Goal: Information Seeking & Learning: Learn about a topic

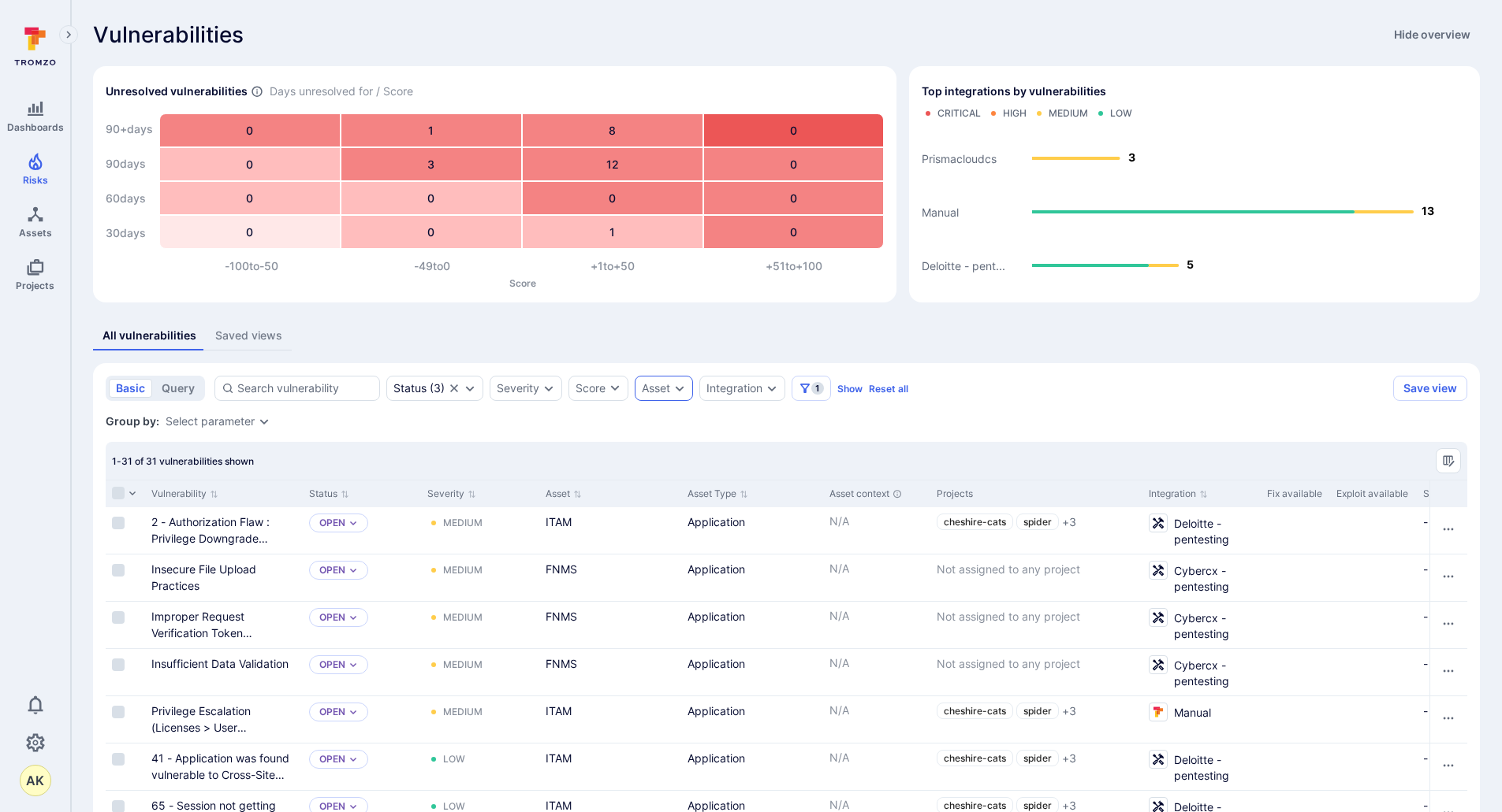
click at [647, 391] on div "Asset" at bounding box center [655, 388] width 28 height 13
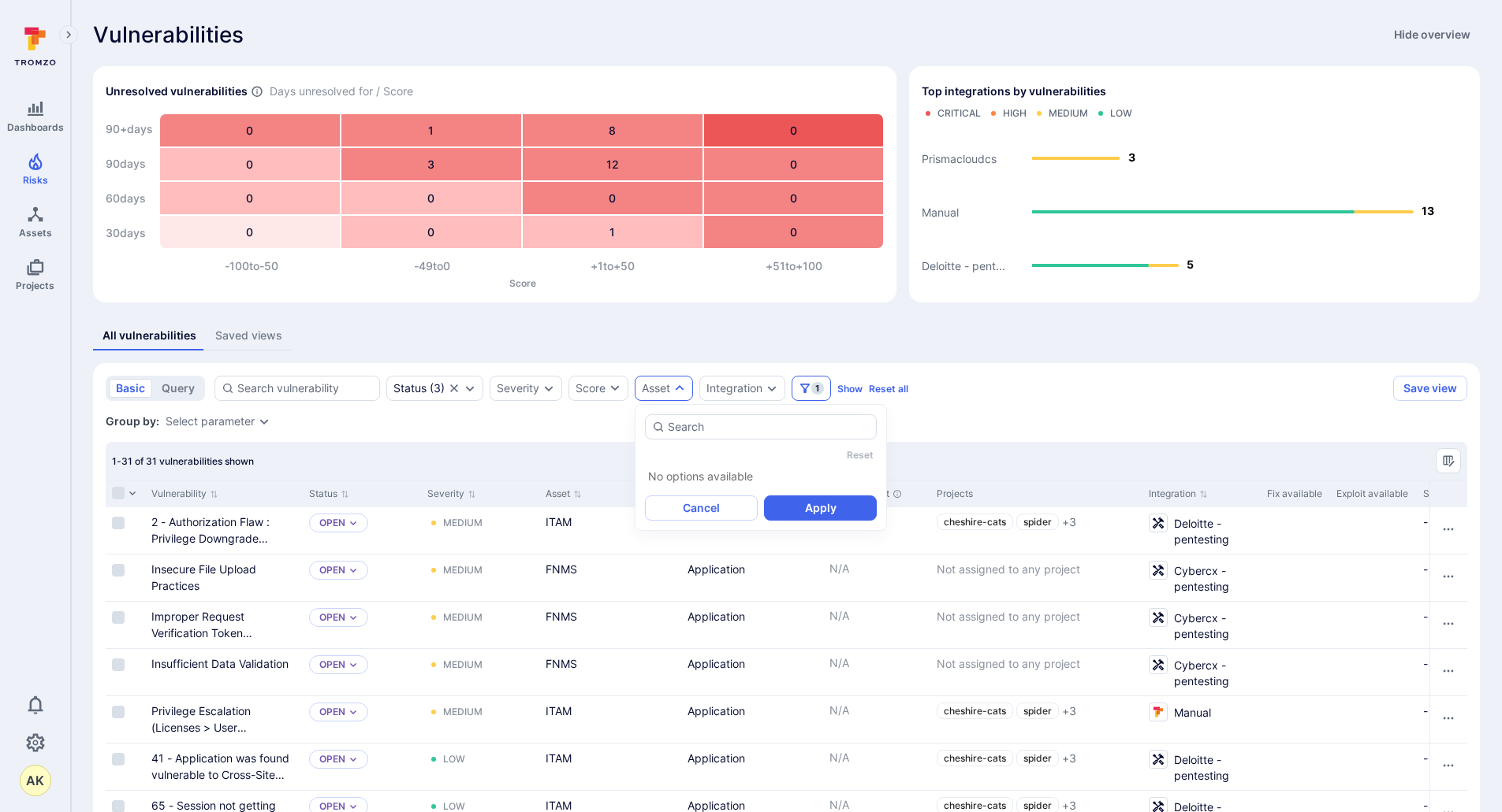
click at [817, 389] on span "1" at bounding box center [817, 388] width 13 height 13
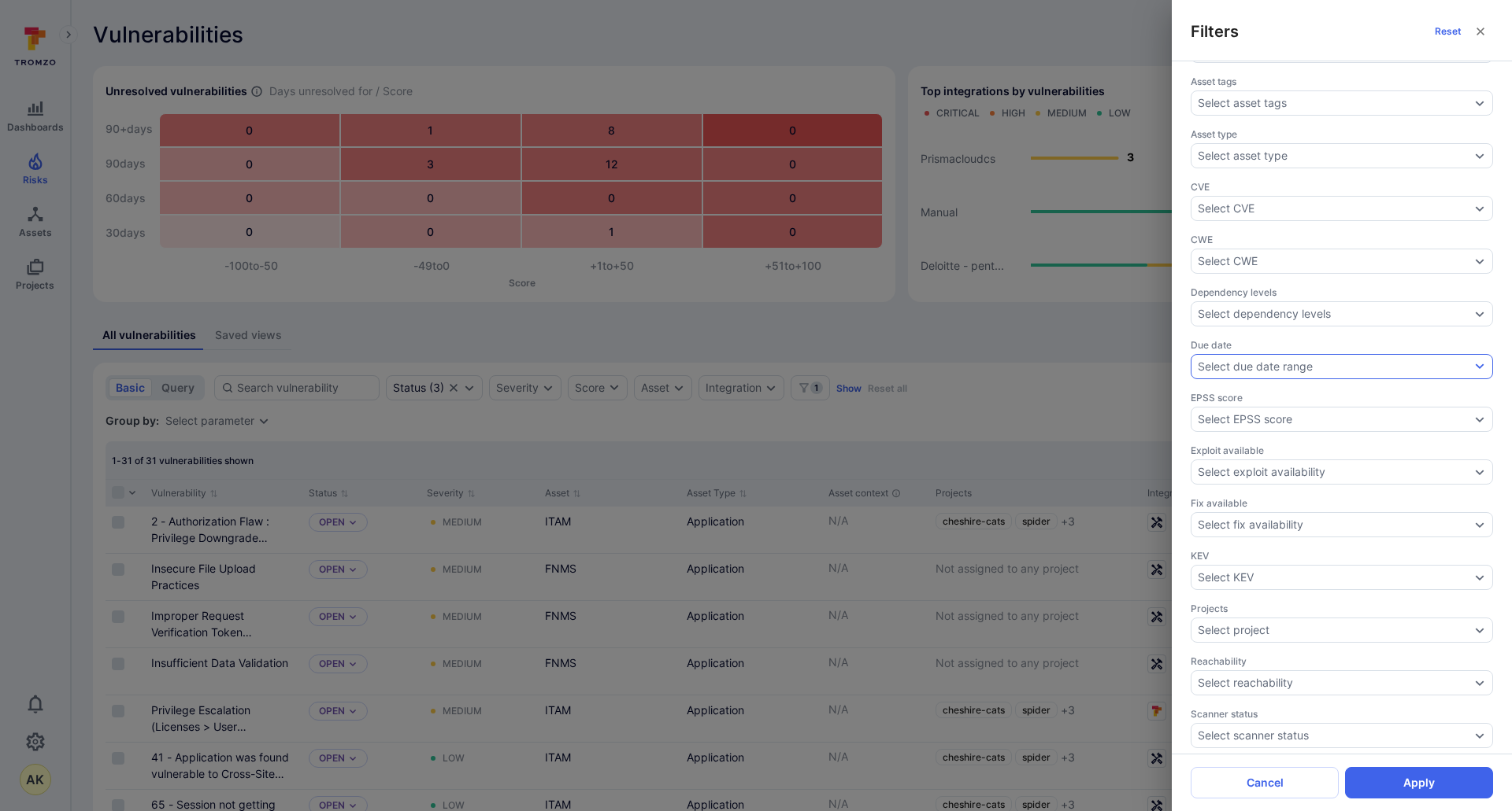
scroll to position [269, 0]
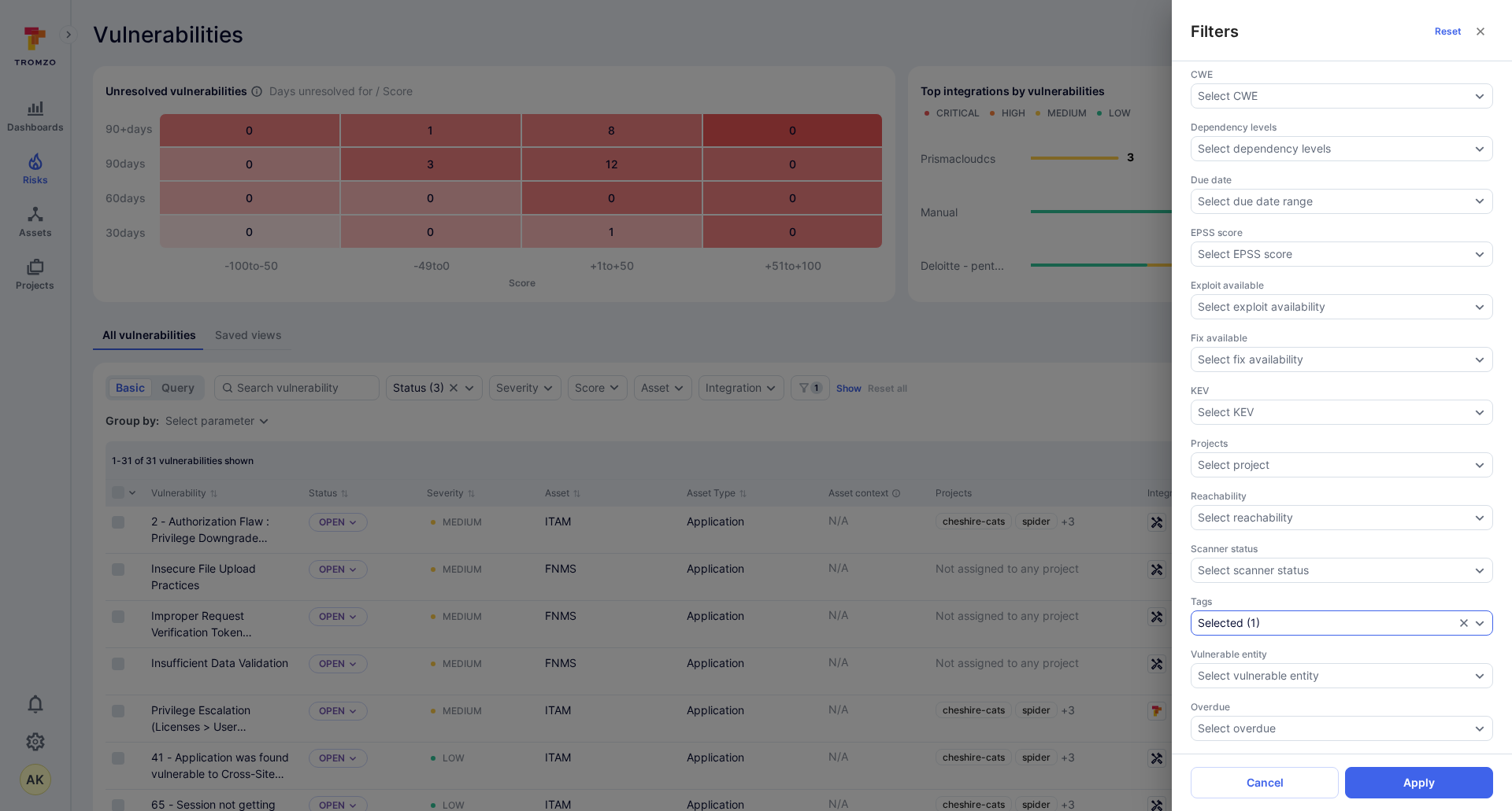
click at [1473, 626] on icon "Expand dropdown" at bounding box center [1479, 623] width 13 height 13
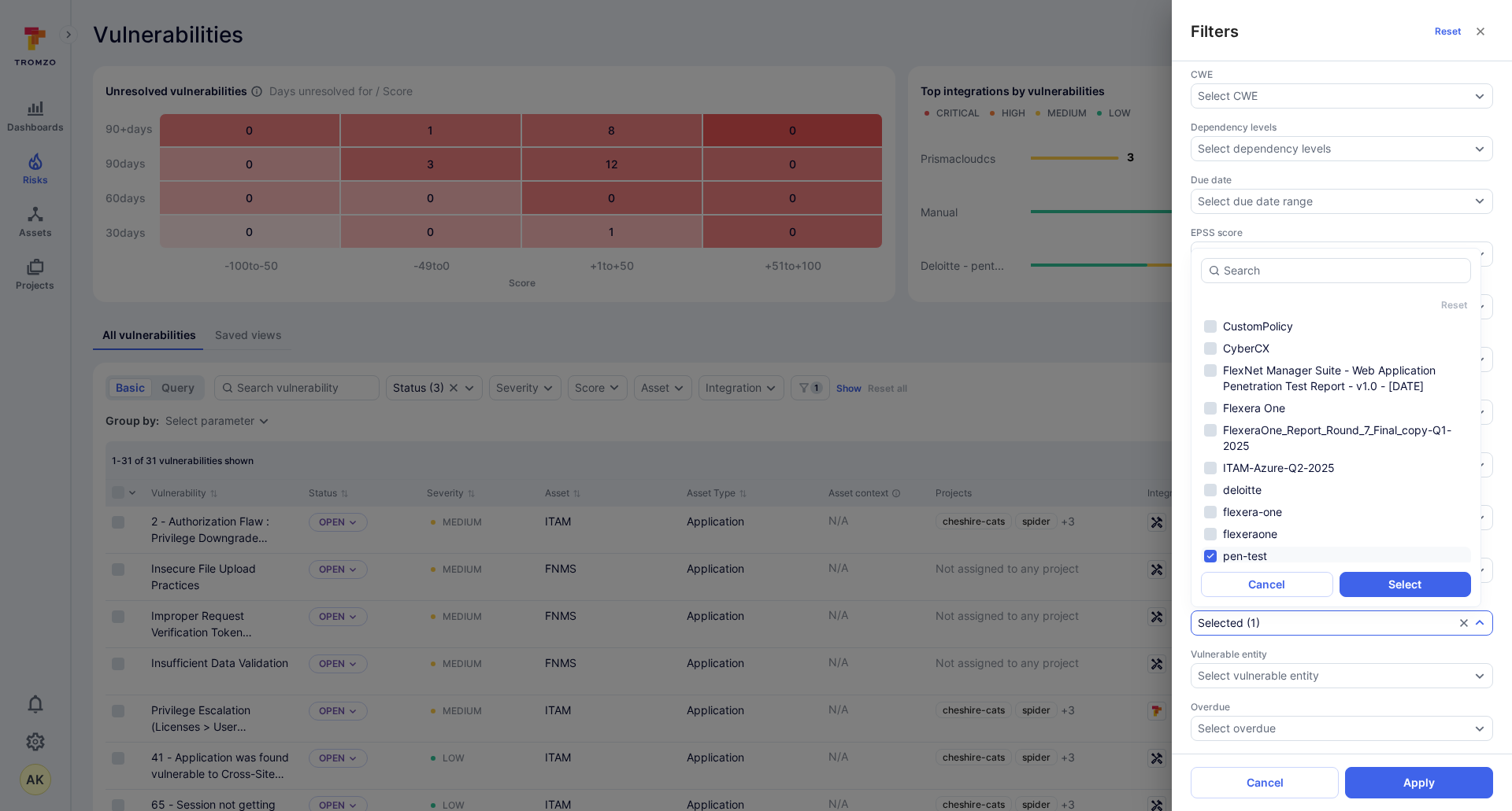
scroll to position [3, 0]
click at [1211, 552] on li "pen-test" at bounding box center [1335, 552] width 270 height 19
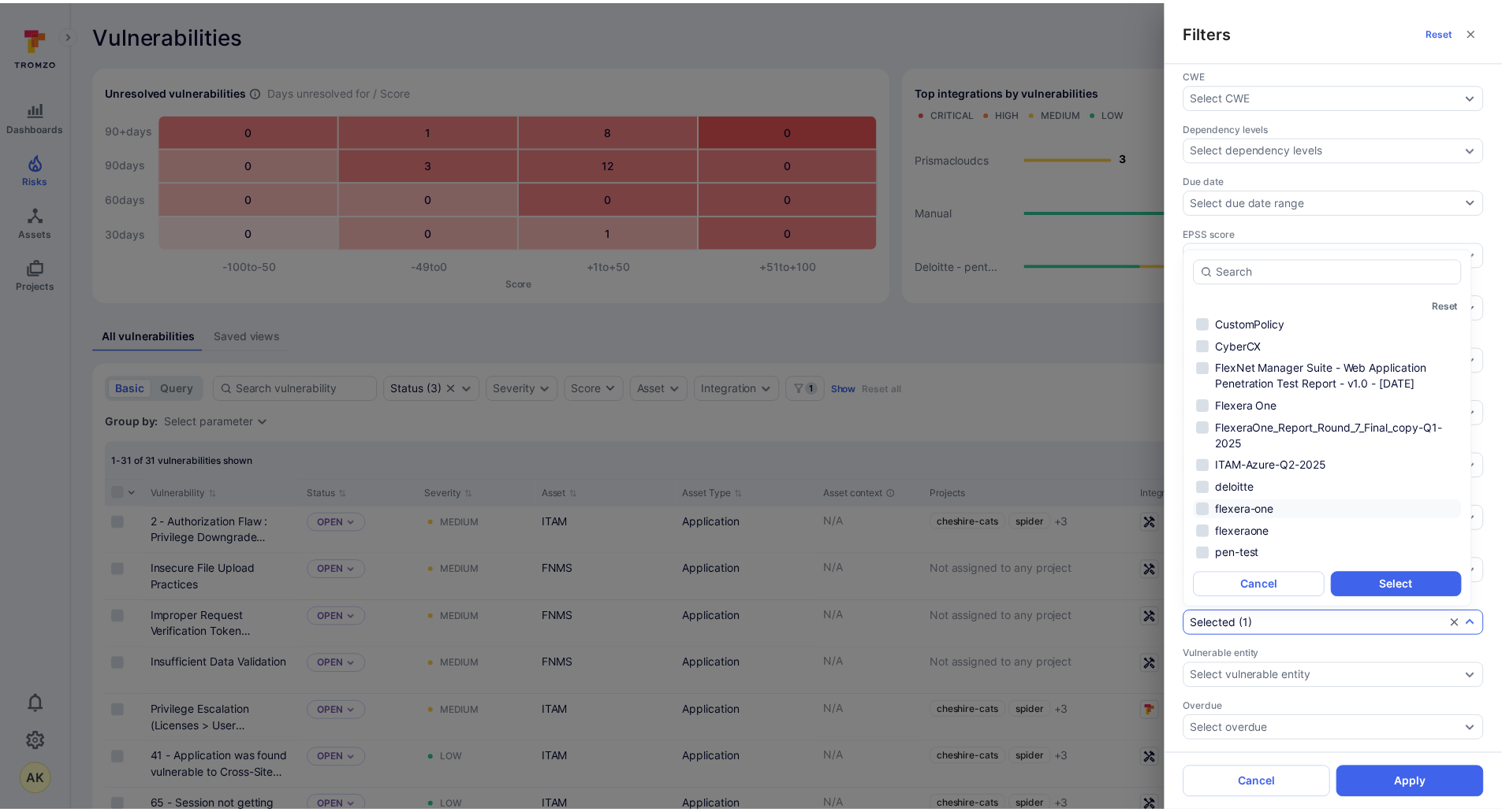
scroll to position [26, 0]
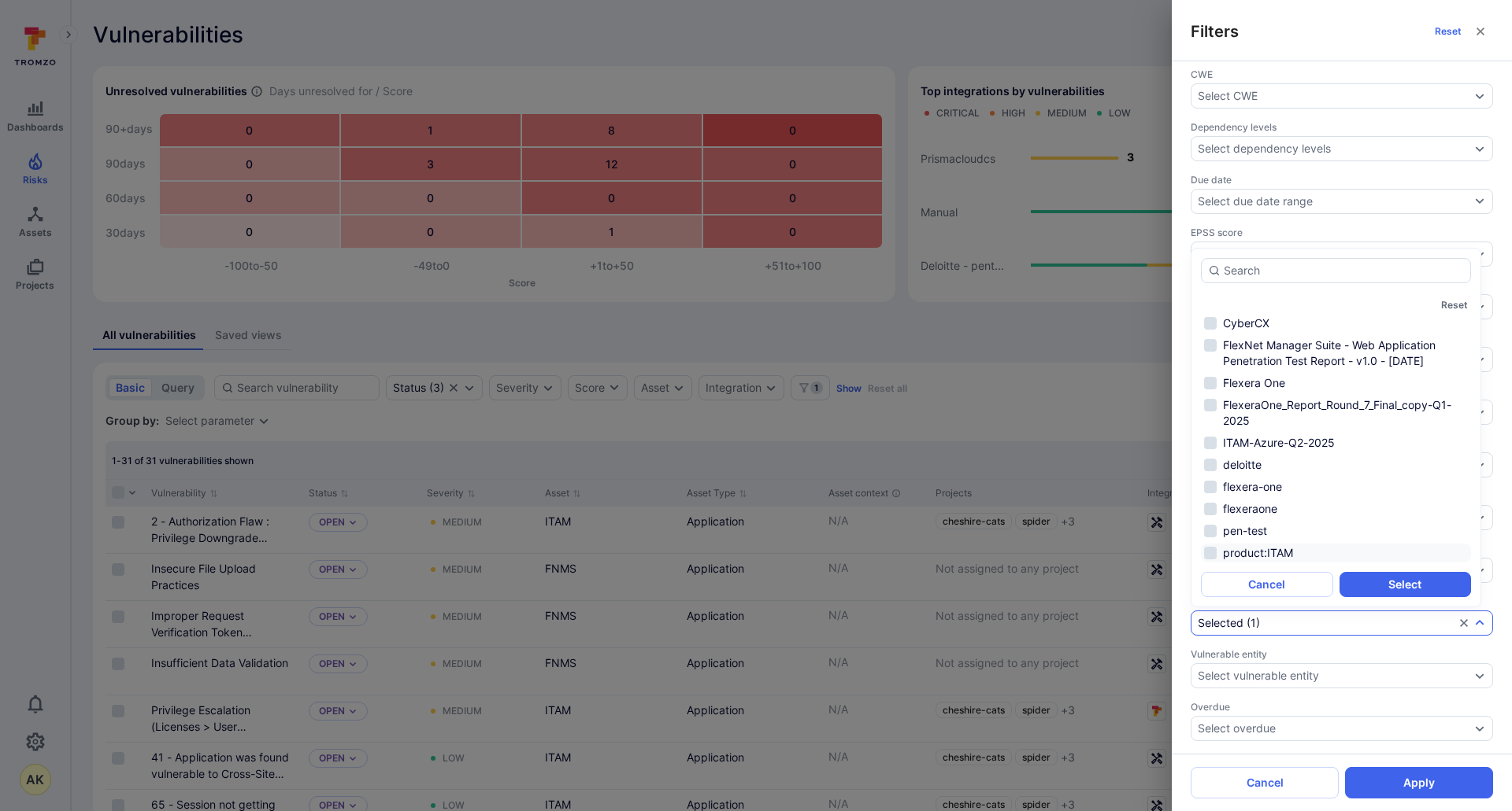
click at [1210, 556] on li "product:ITAM" at bounding box center [1335, 552] width 270 height 19
click at [1381, 587] on button "Select" at bounding box center [1405, 584] width 132 height 25
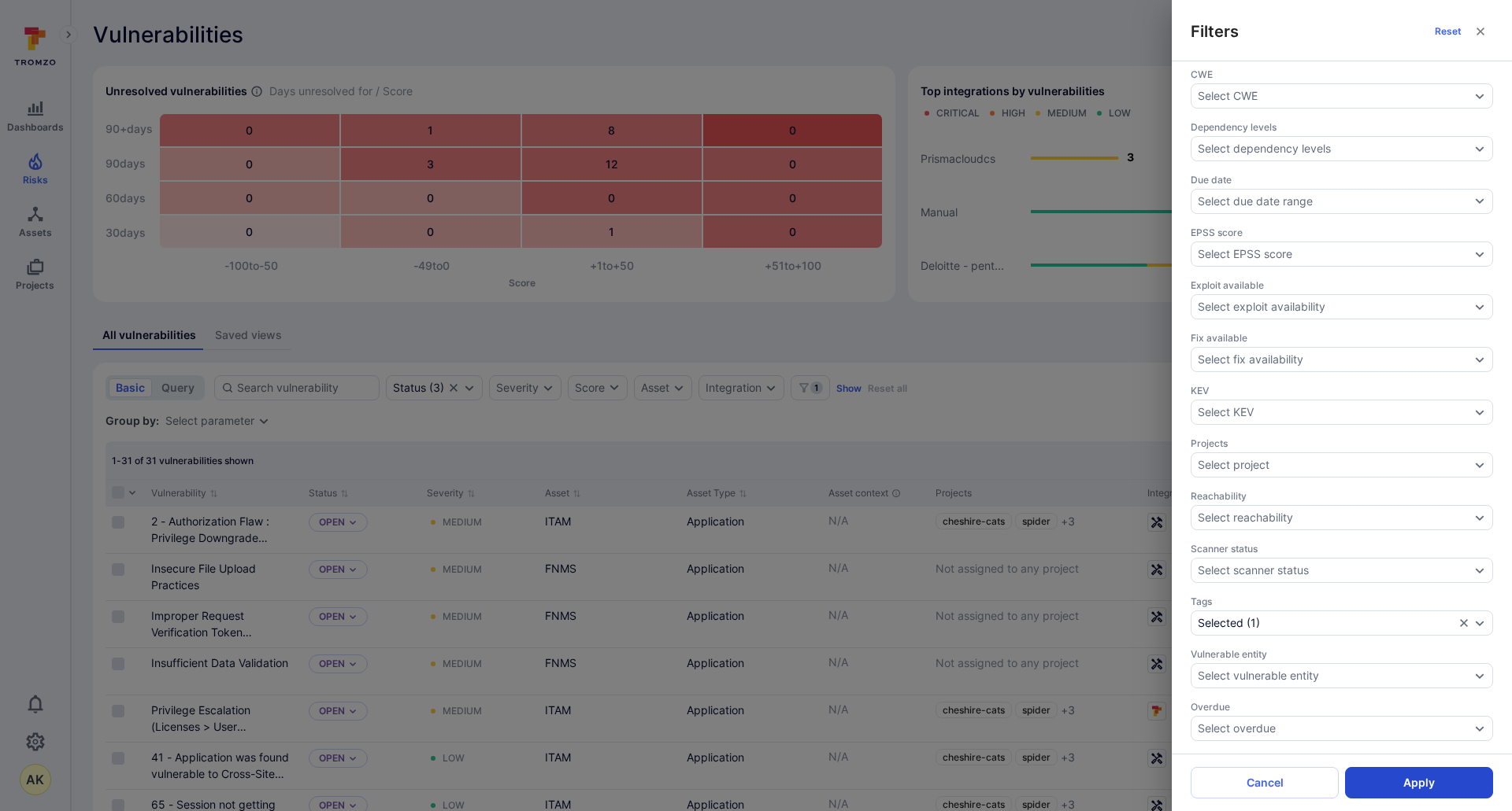
click at [1418, 782] on button "Apply" at bounding box center [1419, 783] width 148 height 31
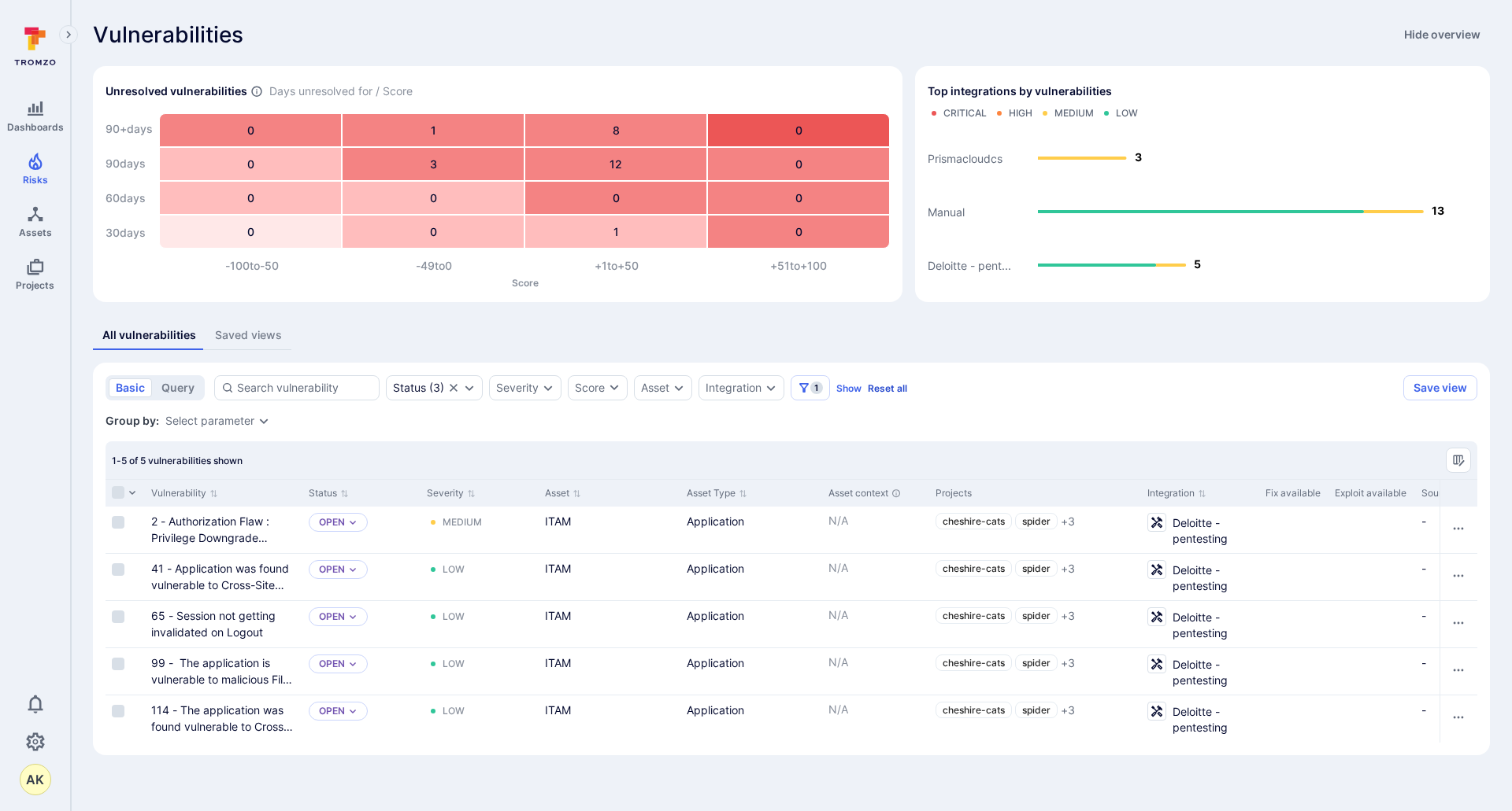
click at [884, 391] on button "Reset all" at bounding box center [887, 388] width 39 height 12
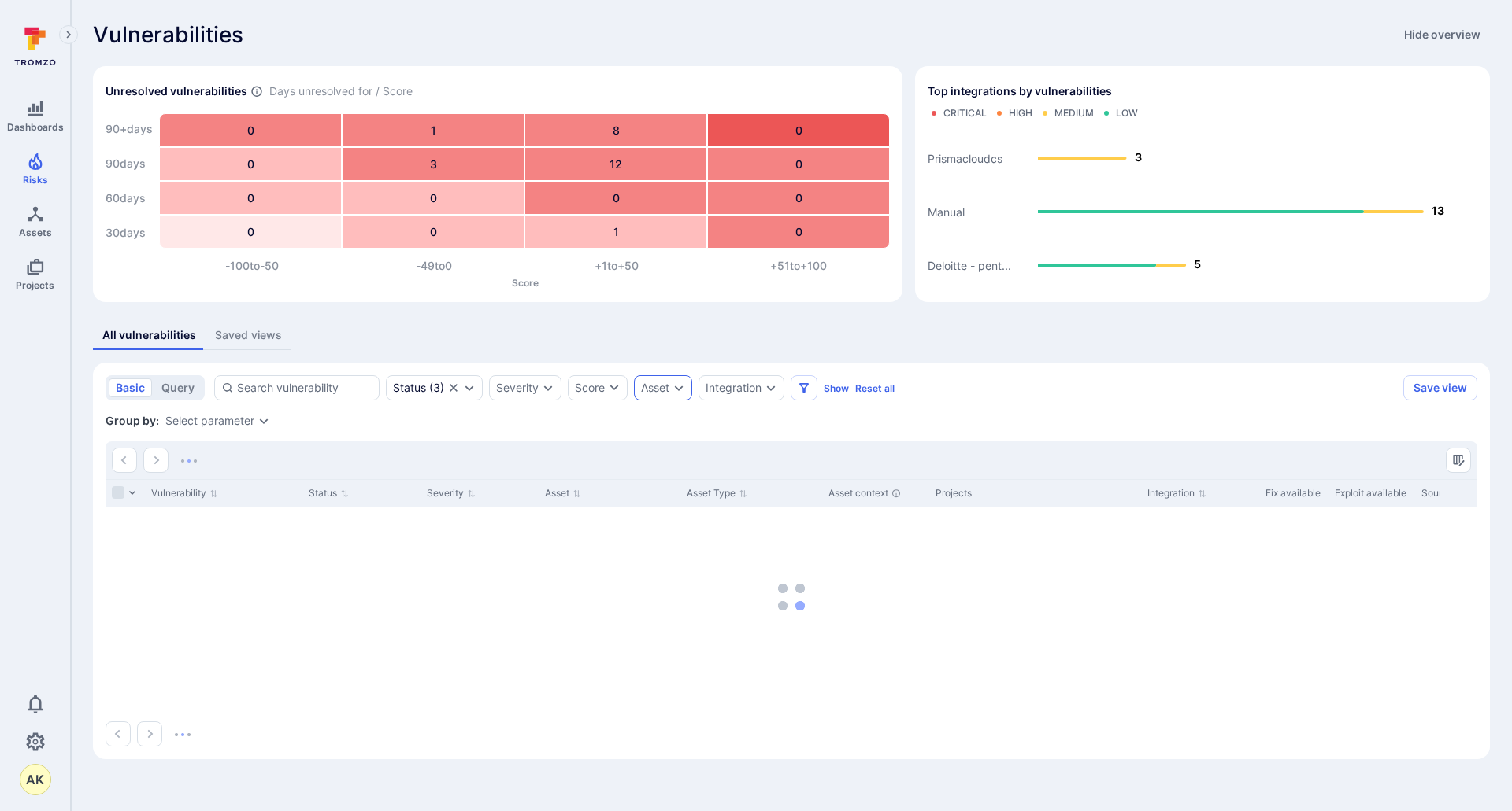
click at [666, 388] on div "Asset" at bounding box center [654, 387] width 28 height 13
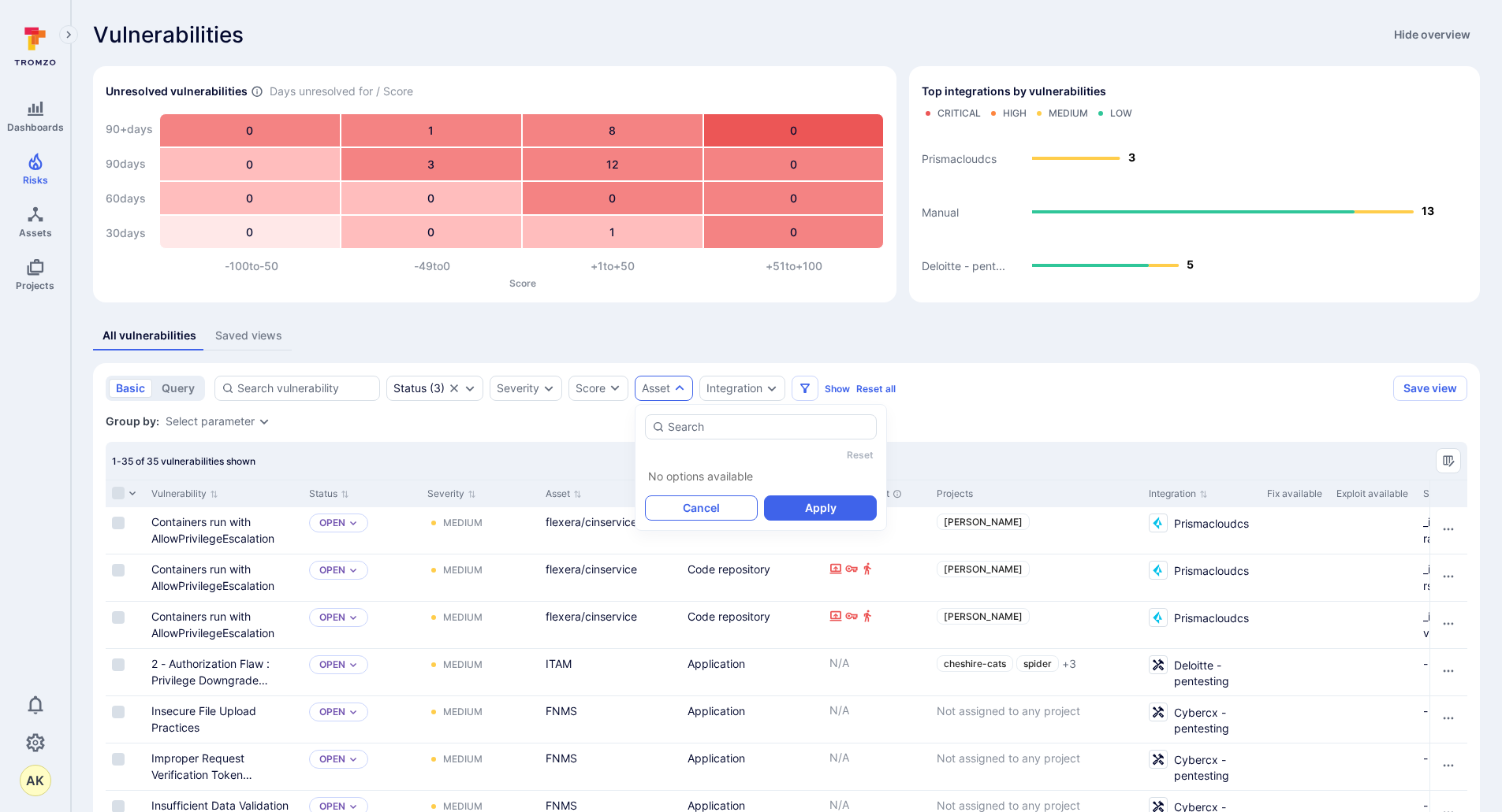
click at [689, 499] on button "Cancel" at bounding box center [700, 509] width 113 height 26
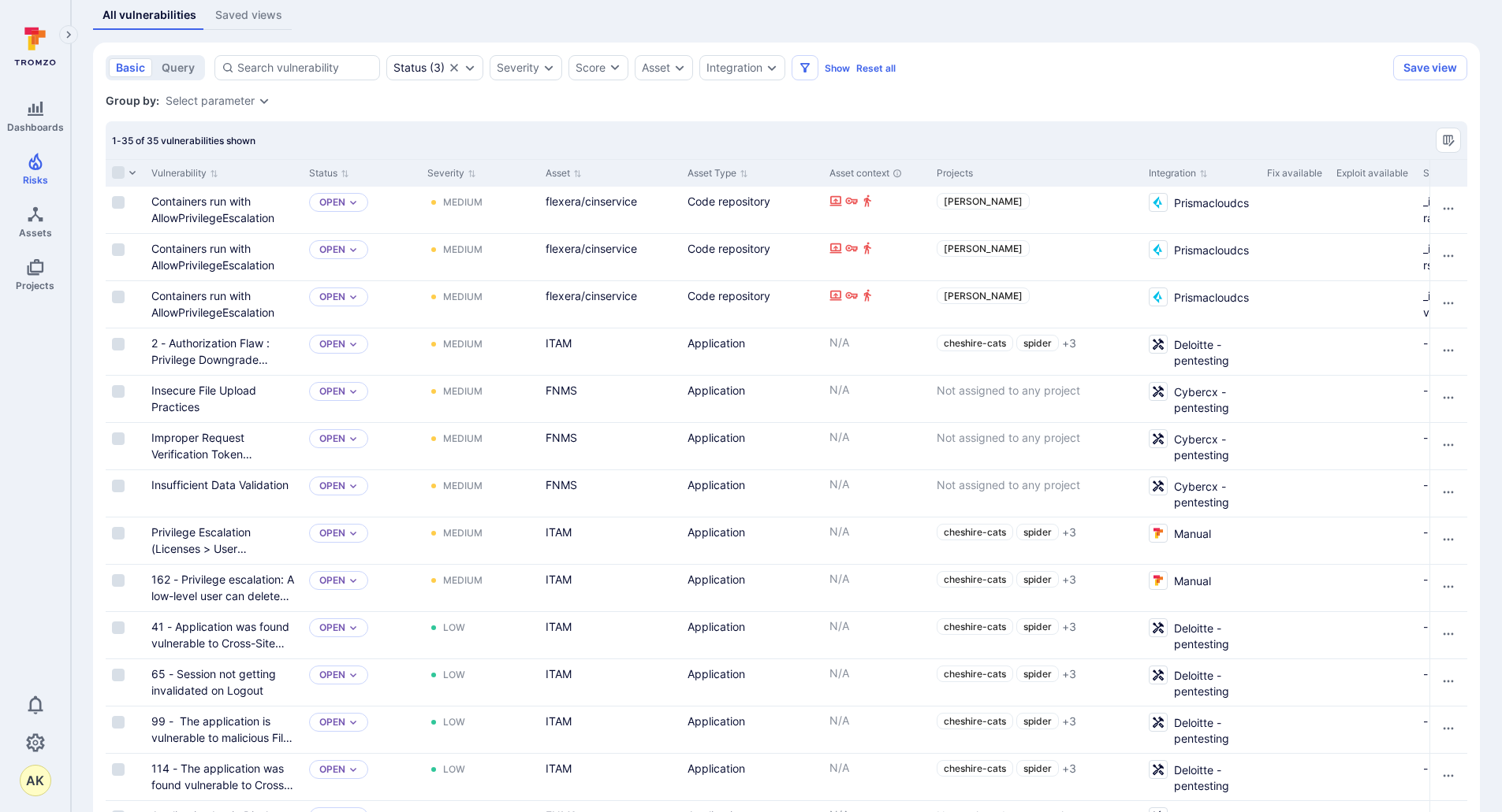
scroll to position [321, 0]
click at [228, 352] on link "2 - Authorization Flaw : Privilege Downgrade Doesn't Remove Privileges" at bounding box center [219, 358] width 137 height 46
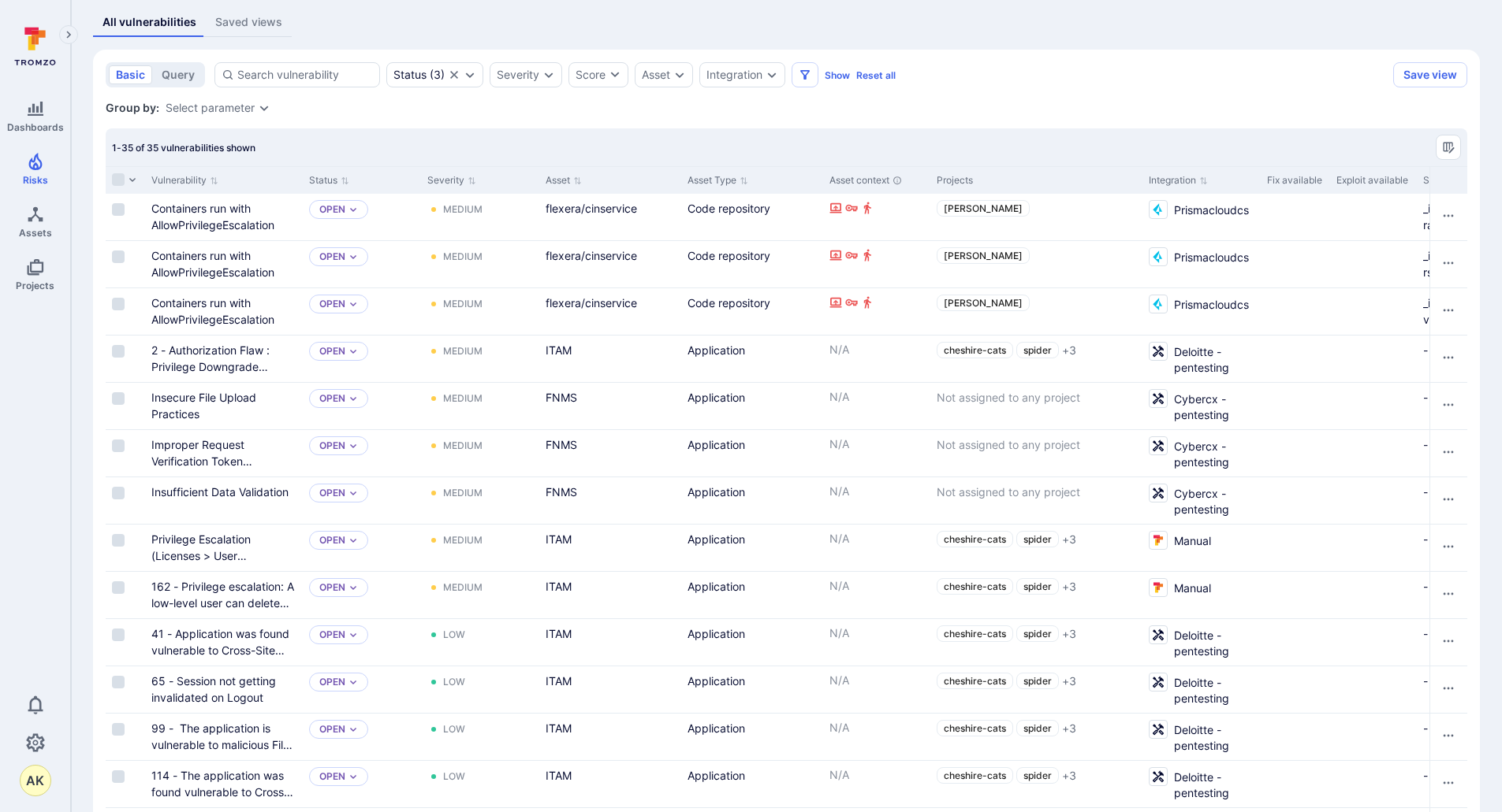
scroll to position [314, 0]
click at [581, 182] on icon "Sort by Asset" at bounding box center [577, 180] width 9 height 9
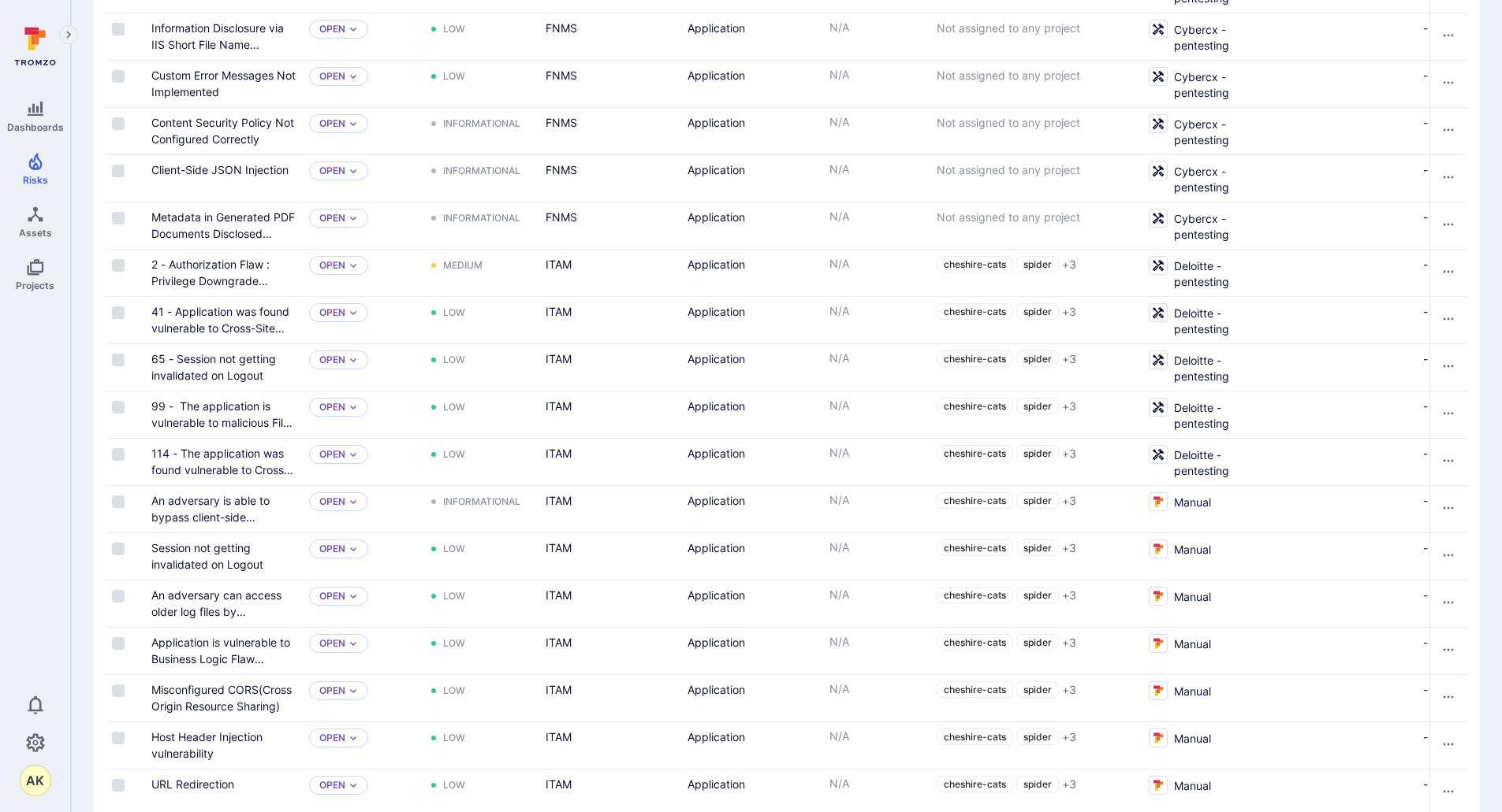
scroll to position [873, 0]
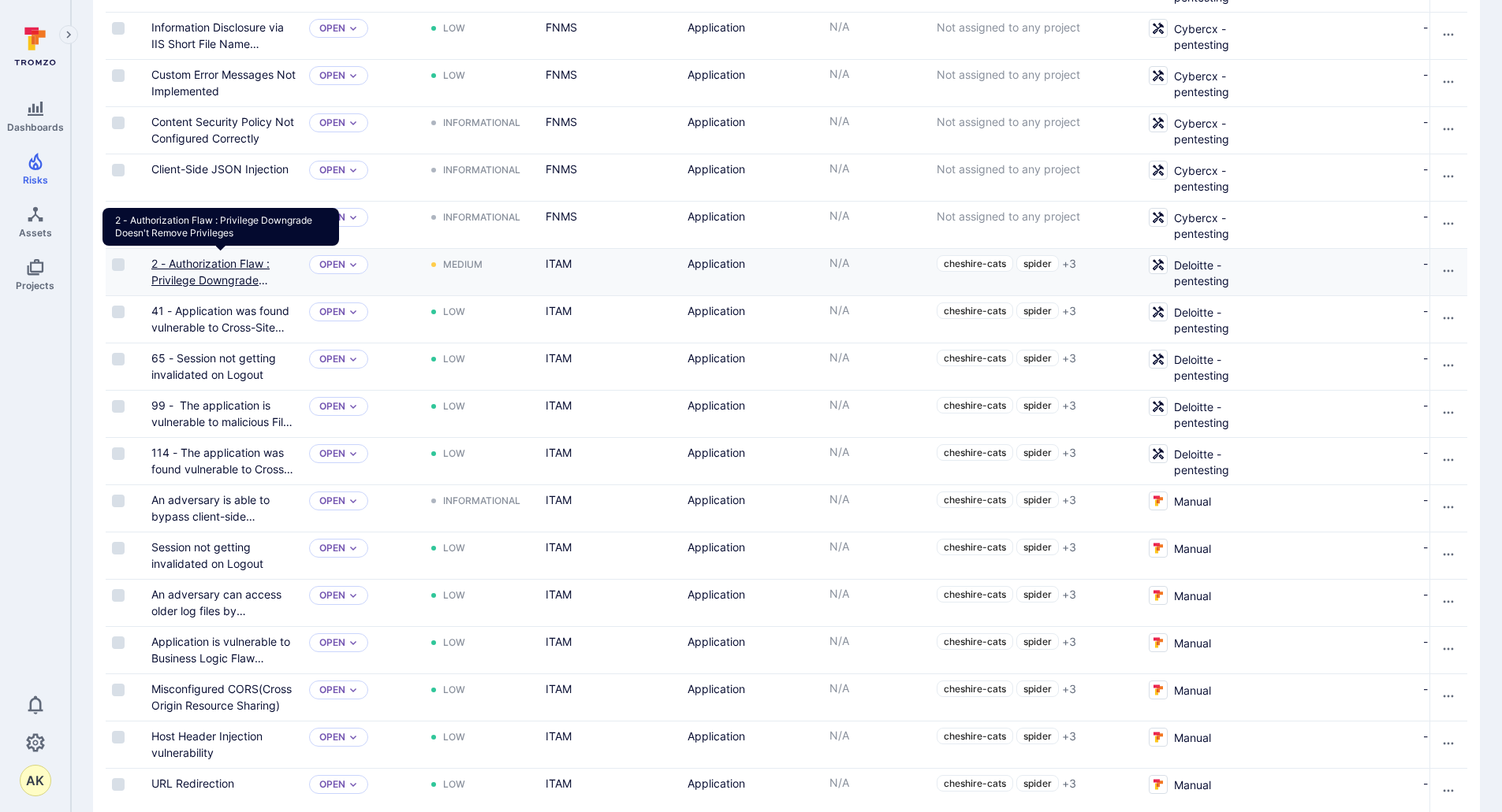
click at [233, 273] on link "2 - Authorization Flaw : Privilege Downgrade Doesn't Remove Privileges" at bounding box center [219, 280] width 137 height 46
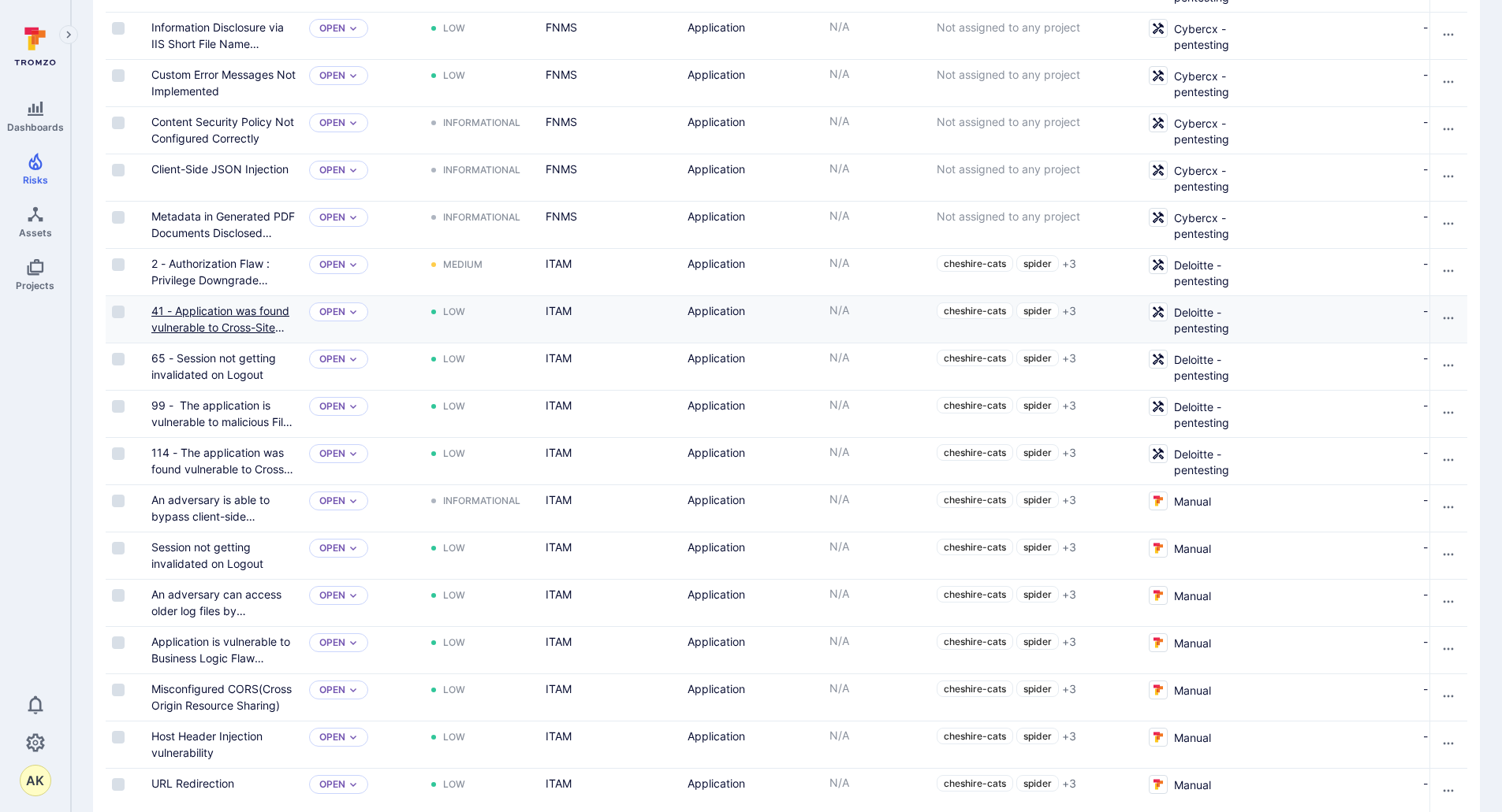
click at [225, 310] on link "41 - Application was found vulnerable to Cross-Site Request Forgery (CSRF)-(Dat…" at bounding box center [220, 352] width 138 height 96
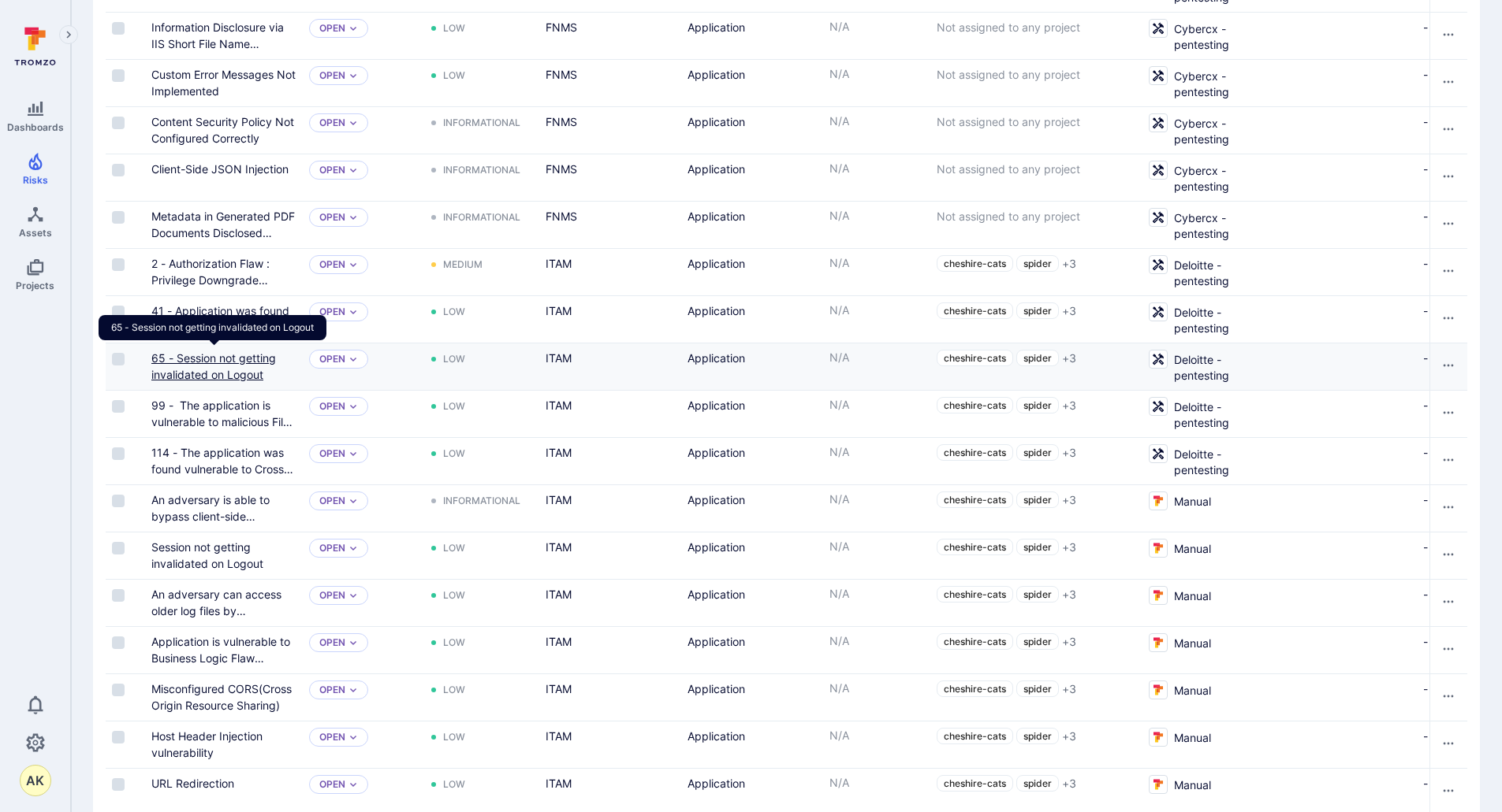
click at [213, 370] on link "65 - Session not getting invalidated on Logout" at bounding box center [213, 366] width 125 height 29
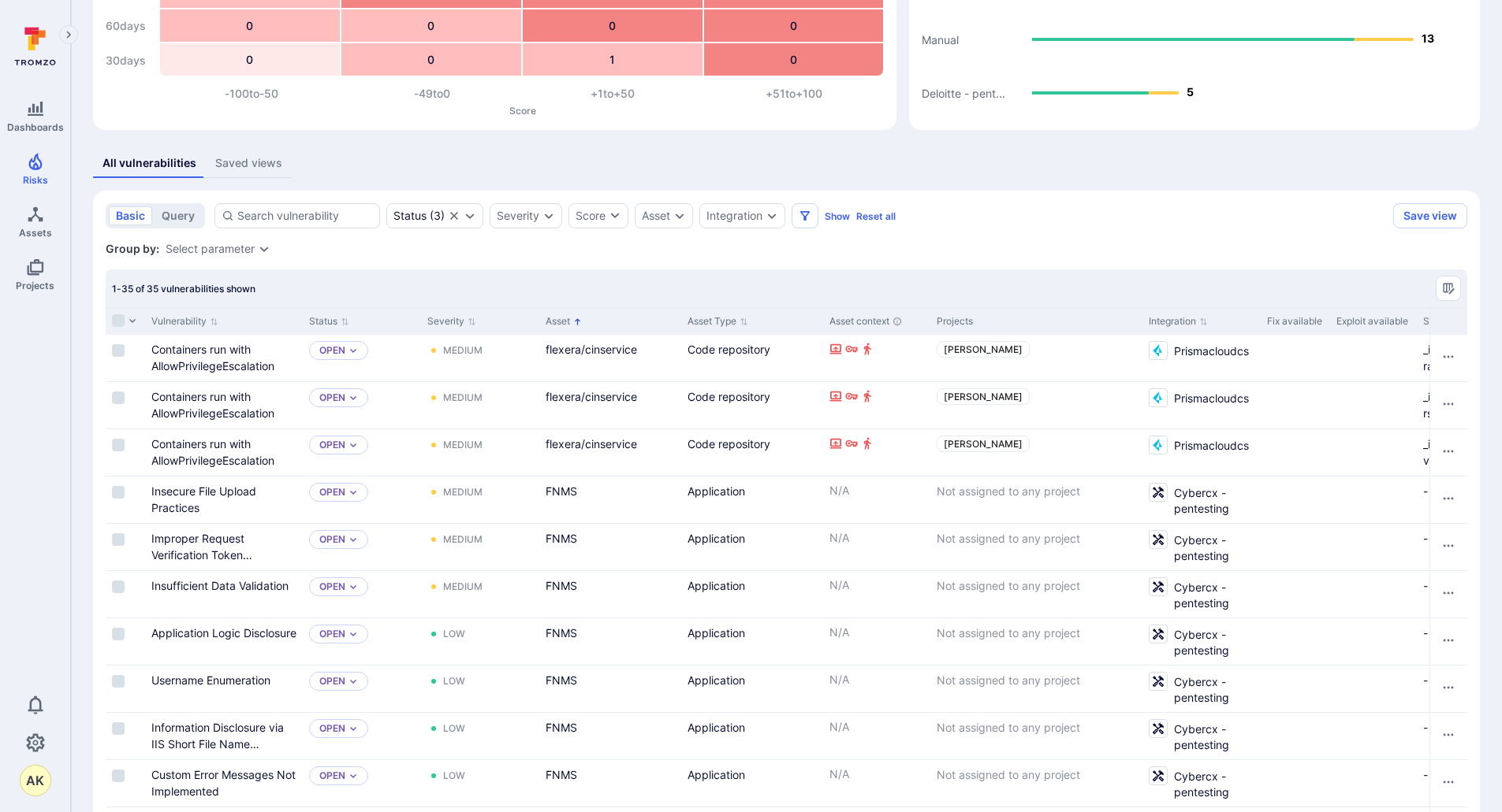
scroll to position [174, 0]
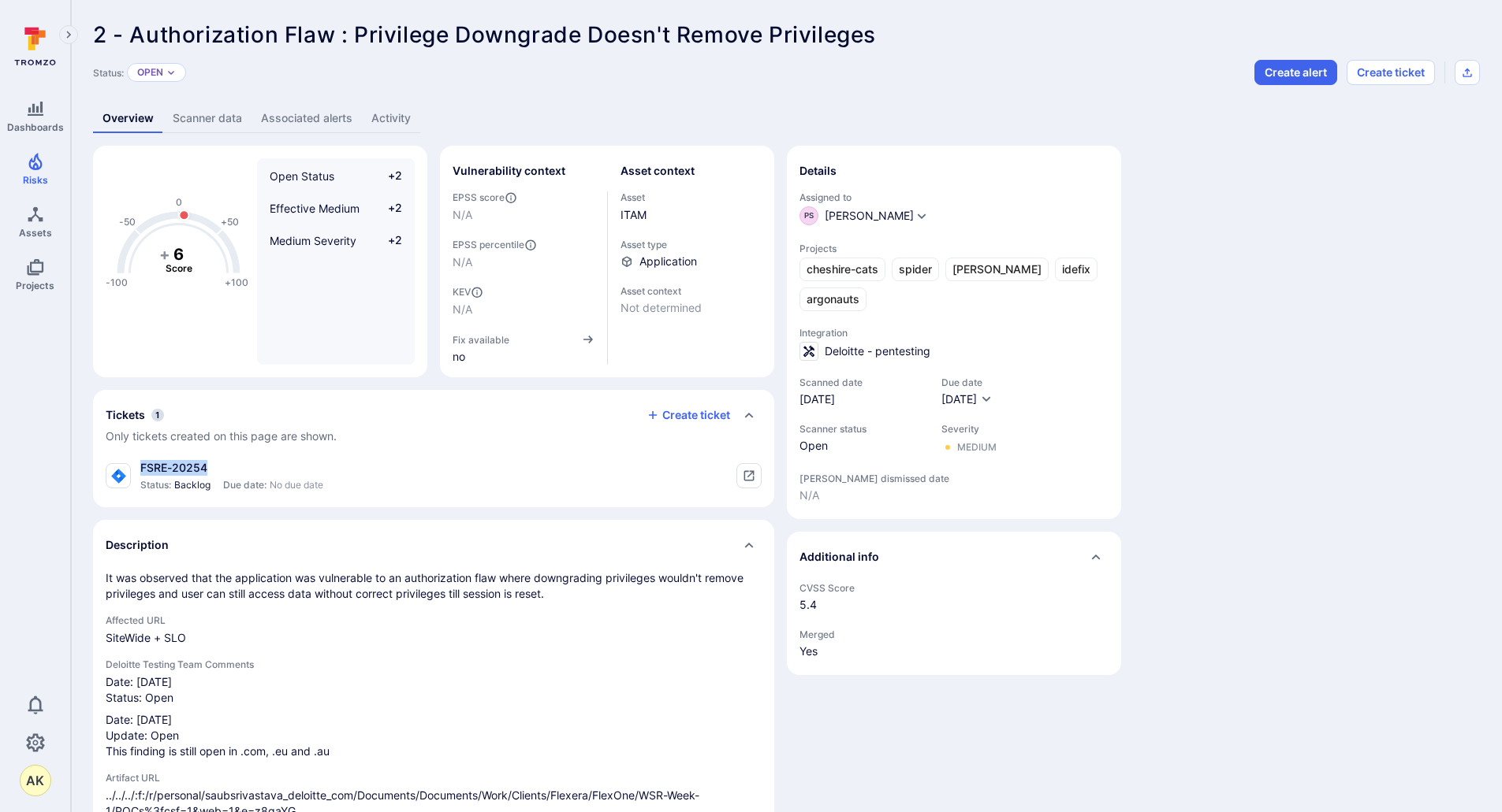
drag, startPoint x: 215, startPoint y: 464, endPoint x: 139, endPoint y: 462, distance: 76.0
click at [139, 462] on div "FSRE-20254 Status: Backlog Due date: No due date" at bounding box center [214, 476] width 217 height 31
copy div "FSRE-20254"
